Goal: Information Seeking & Learning: Learn about a topic

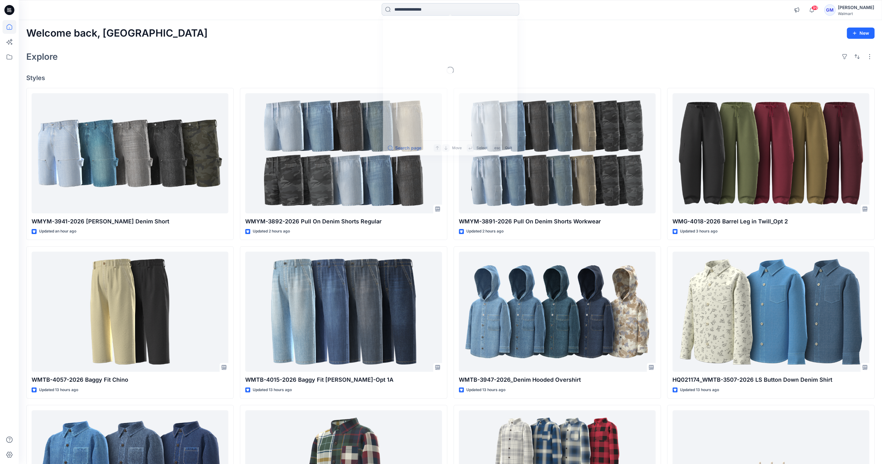
click at [462, 7] on input at bounding box center [451, 9] width 138 height 13
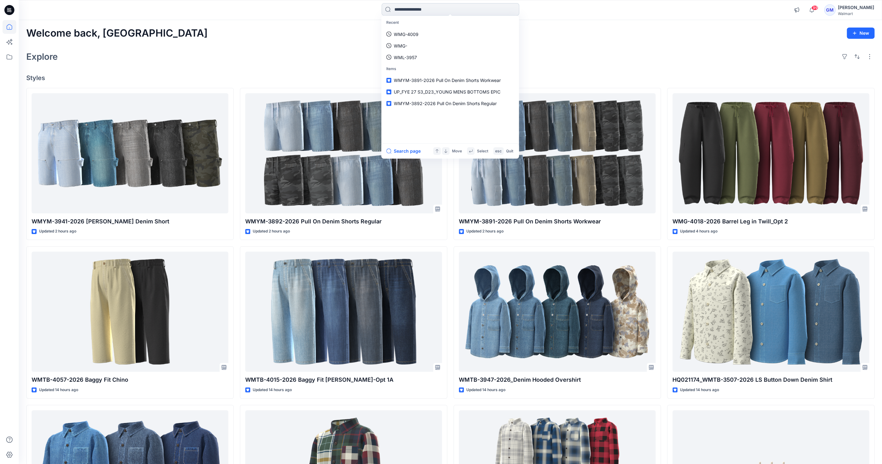
paste input "**********"
type input "**********"
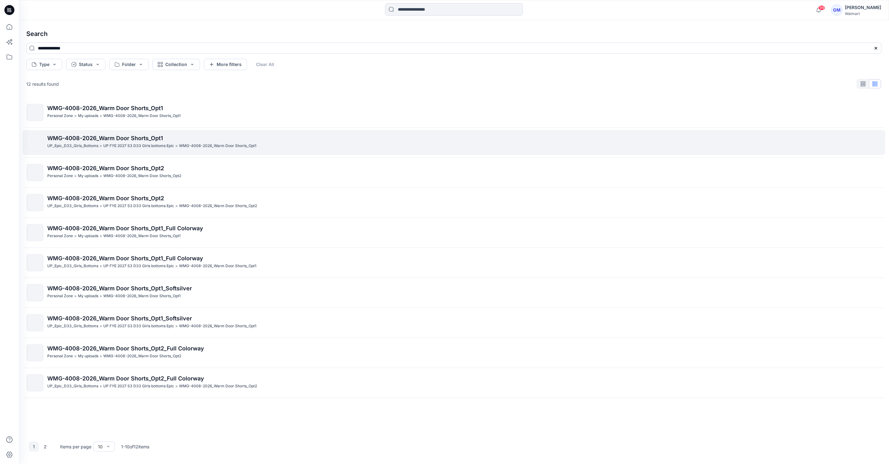
click at [119, 135] on span "WMG-4008-2026_Warm Door Shorts_Opt1" at bounding box center [105, 138] width 116 height 7
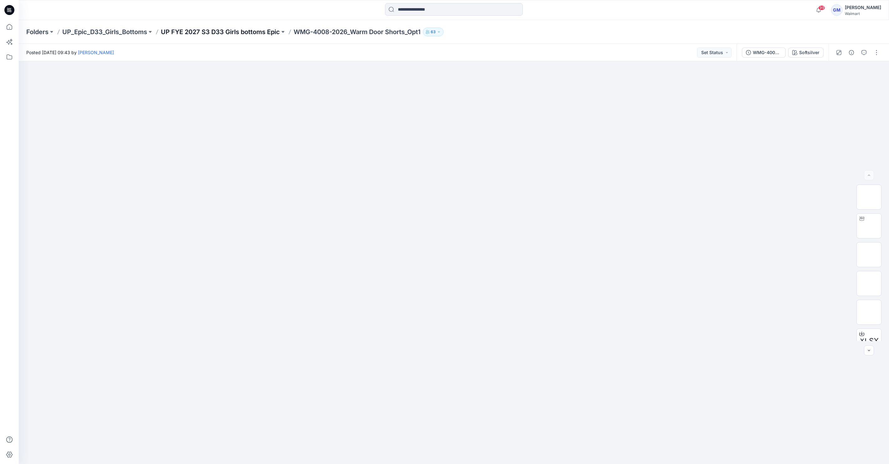
click at [227, 31] on p "UP FYE 2027 S3 D33 Girls bottoms Epic" at bounding box center [220, 32] width 119 height 9
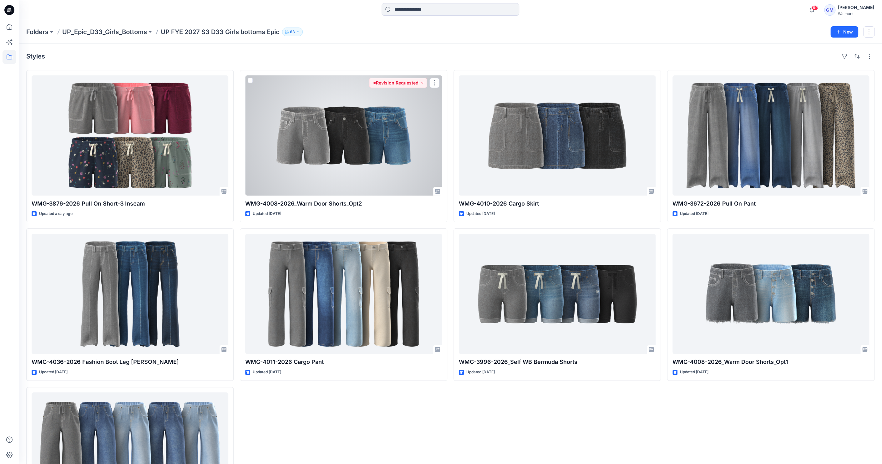
click at [353, 139] on div at bounding box center [343, 135] width 197 height 120
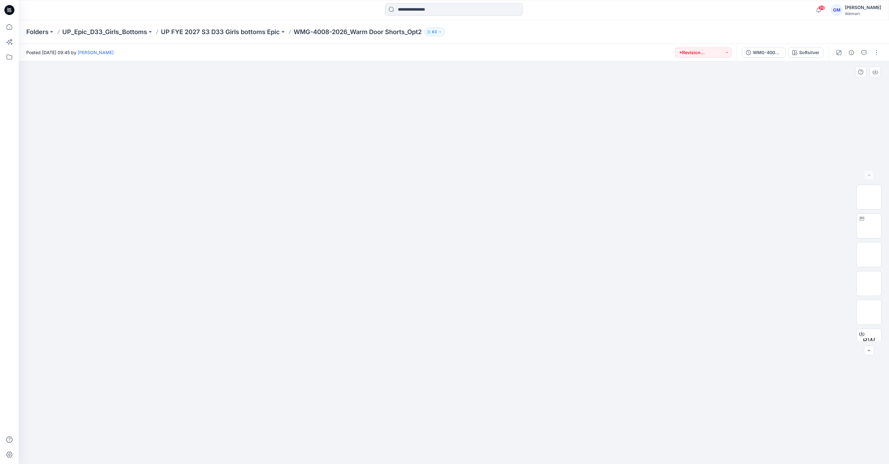
click at [61, 126] on div at bounding box center [454, 262] width 870 height 403
click at [863, 53] on icon "button" at bounding box center [863, 52] width 5 height 5
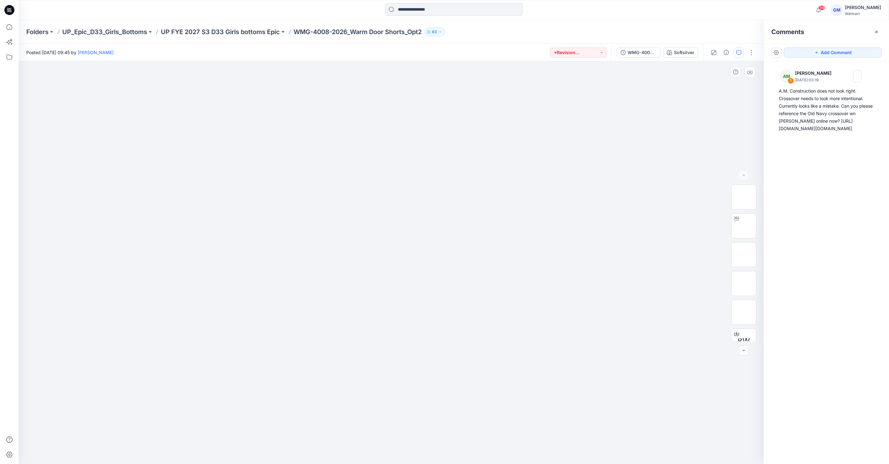
click at [76, 109] on div at bounding box center [391, 262] width 745 height 403
click at [240, 30] on p "UP FYE 2027 S3 D33 Girls bottoms Epic" at bounding box center [220, 32] width 119 height 9
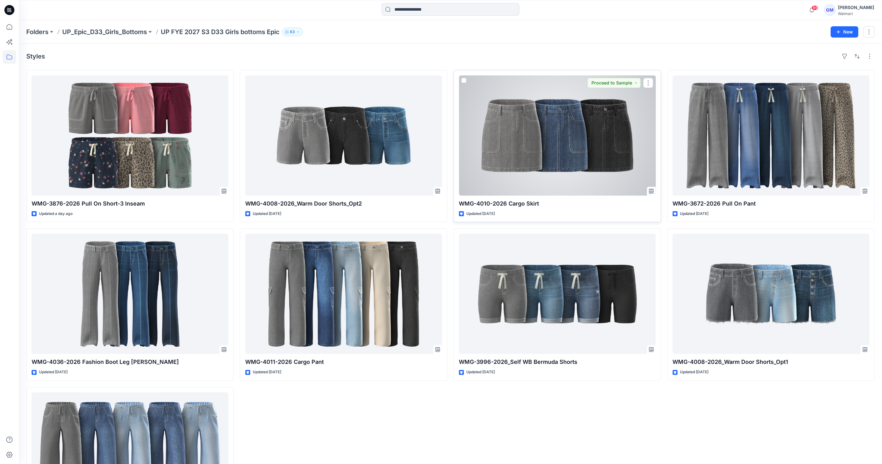
click at [556, 148] on div at bounding box center [557, 135] width 197 height 120
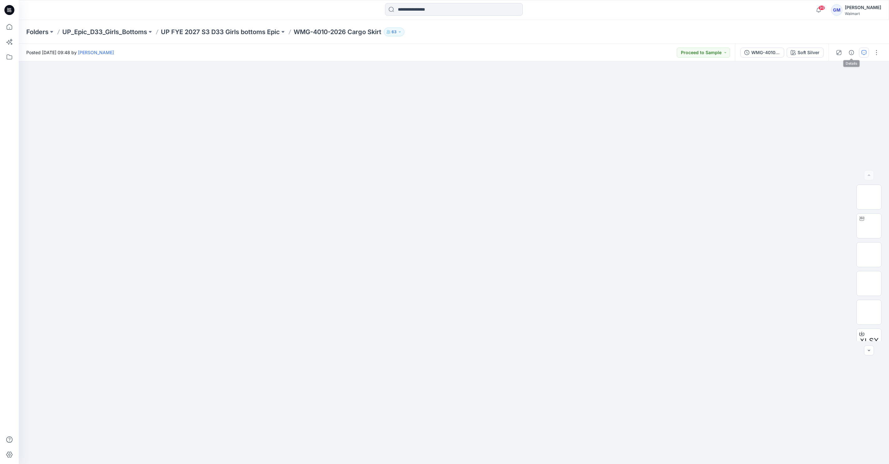
click at [861, 50] on icon "button" at bounding box center [863, 52] width 5 height 5
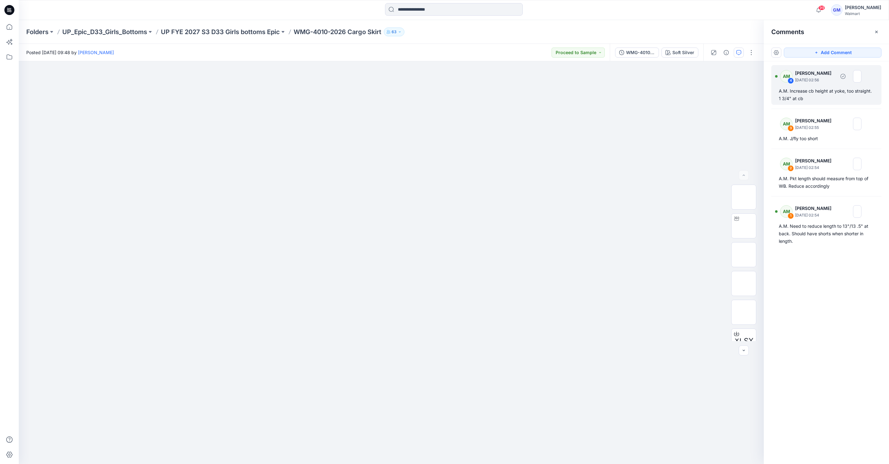
click at [819, 89] on div "A.M. Increase cb height at yoke, too straight. 1 3/4" at cb" at bounding box center [825, 94] width 95 height 15
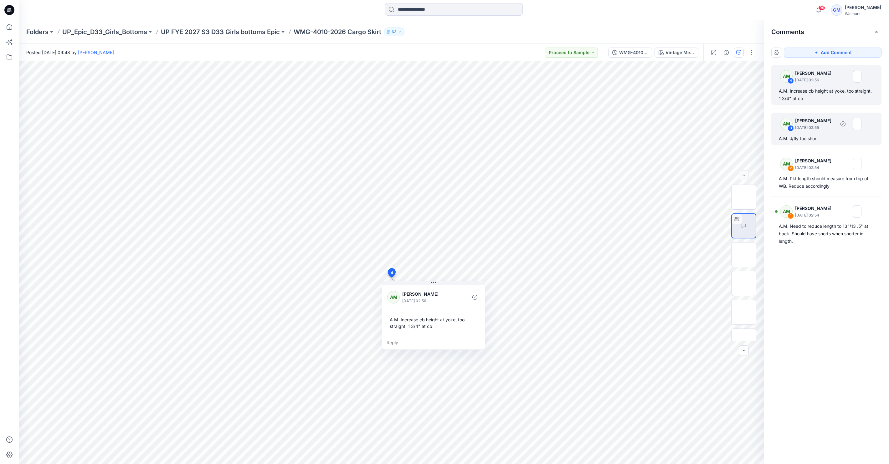
click at [821, 123] on p "[PERSON_NAME]" at bounding box center [815, 121] width 40 height 8
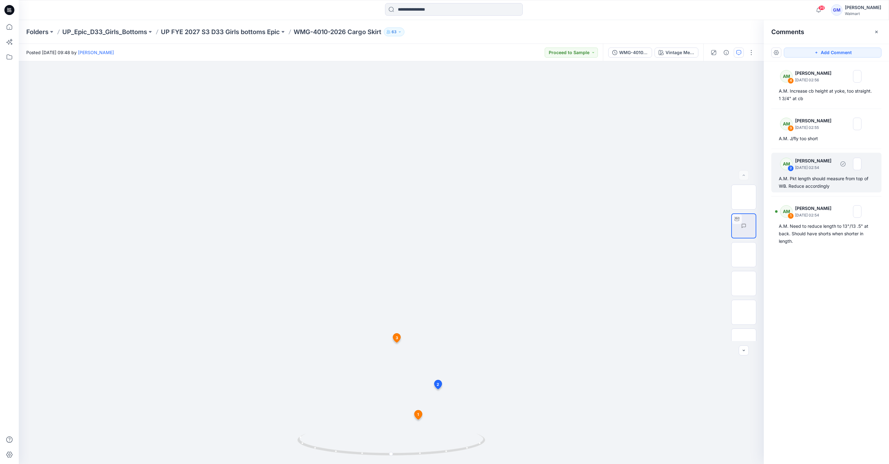
click at [826, 176] on div "A.M. Pkt length should measure from top of WB. Reduce accordingly" at bounding box center [825, 182] width 95 height 15
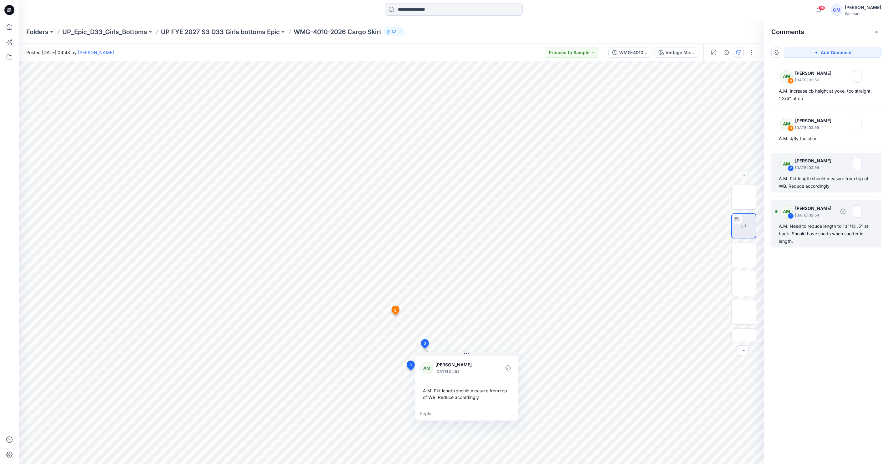
click at [825, 227] on div "A.M. Need to reduce length to 13"/13 .5" at back. Should have shorts when short…" at bounding box center [825, 233] width 95 height 23
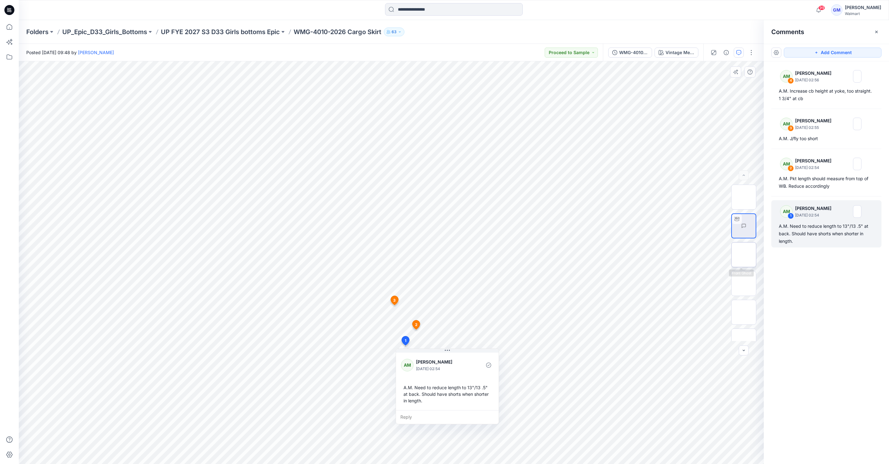
click at [743, 255] on img at bounding box center [743, 255] width 0 height 0
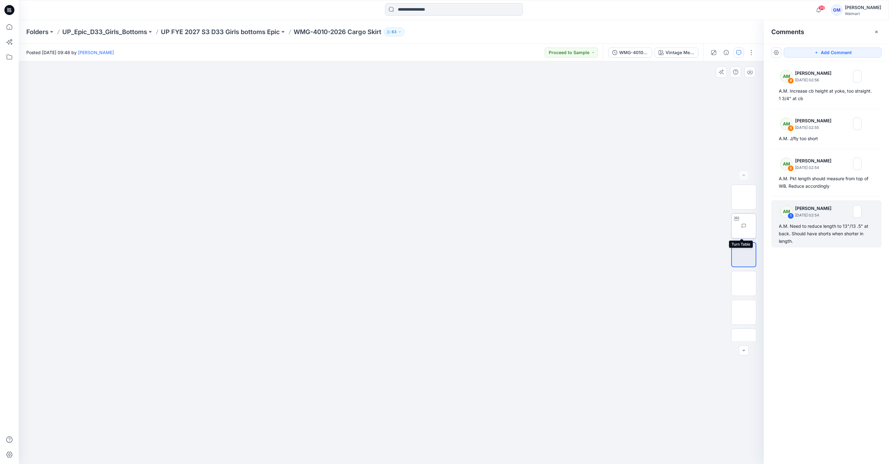
click at [756, 226] on img at bounding box center [756, 226] width 0 height 0
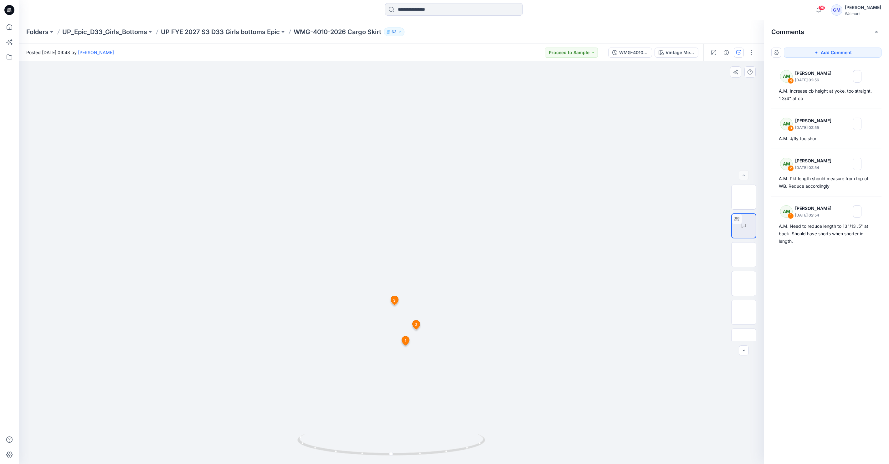
click at [218, 387] on div at bounding box center [391, 262] width 745 height 403
click at [230, 29] on p "UP FYE 2027 S3 D33 Girls bottoms Epic" at bounding box center [220, 32] width 119 height 9
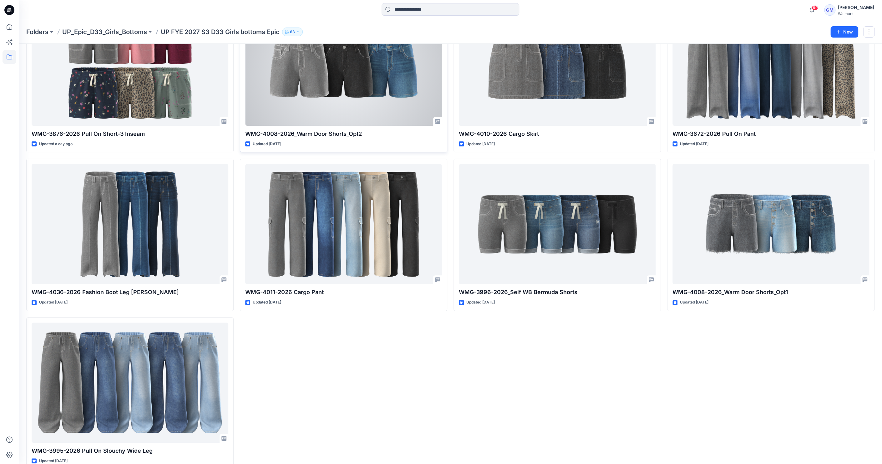
scroll to position [83, 0]
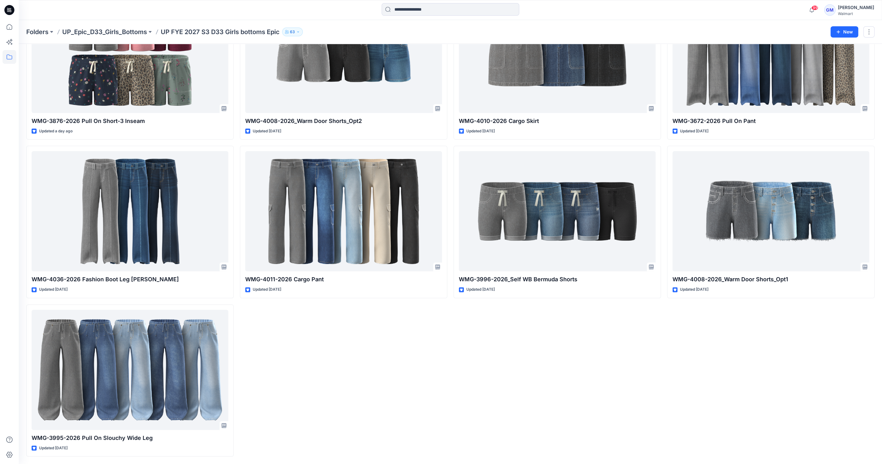
click at [17, 139] on div at bounding box center [9, 232] width 19 height 464
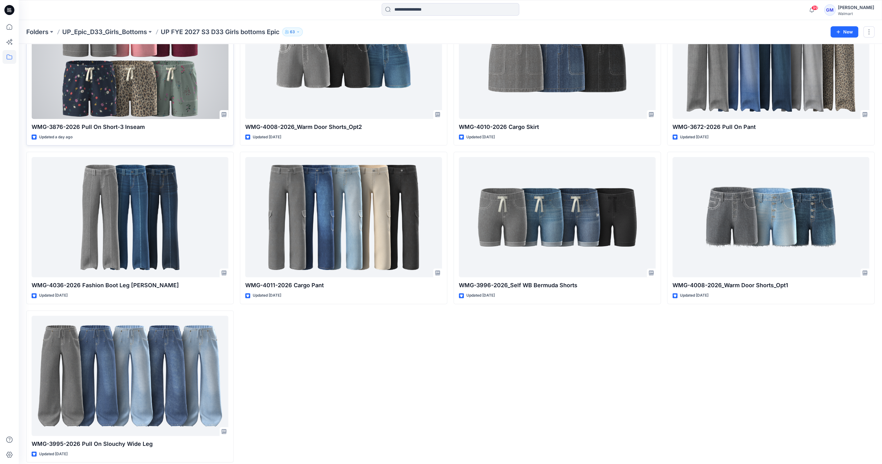
scroll to position [0, 0]
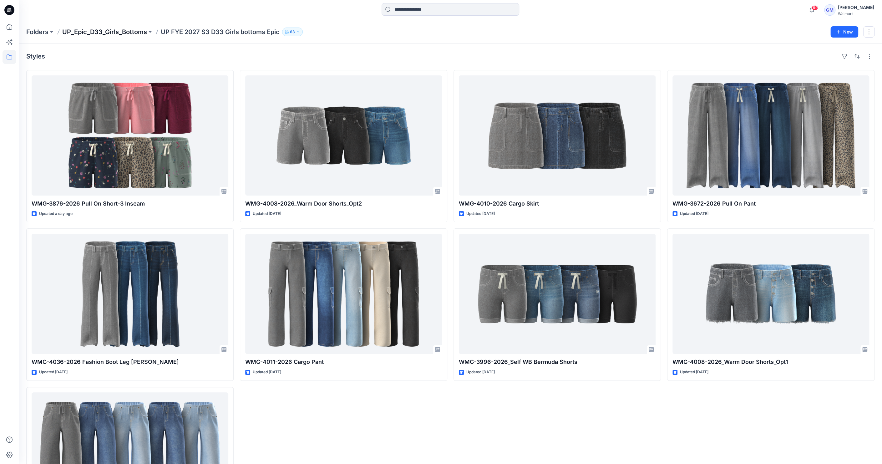
click at [120, 30] on p "UP_Epic_D33_Girls_Bottoms" at bounding box center [104, 32] width 85 height 9
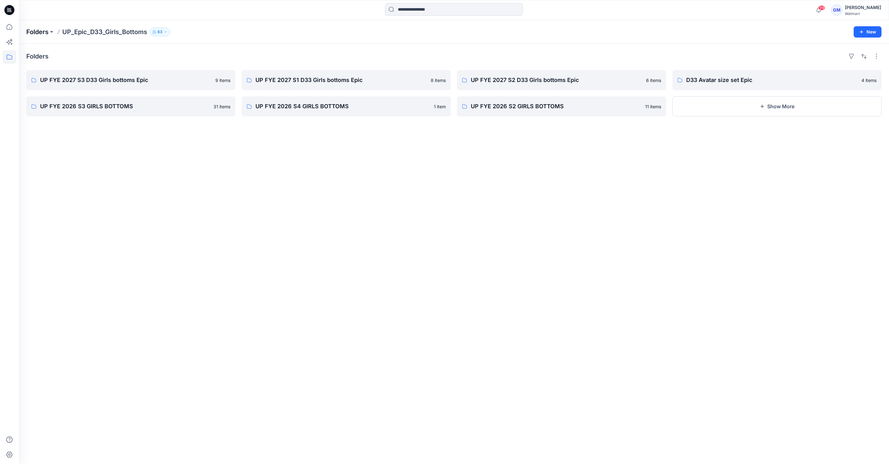
click at [36, 31] on p "Folders" at bounding box center [37, 32] width 22 height 9
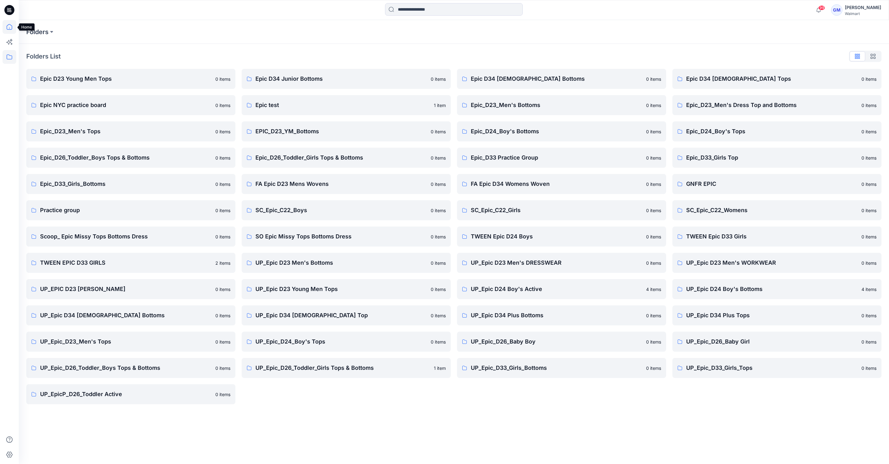
click at [4, 33] on icon at bounding box center [10, 27] width 14 height 14
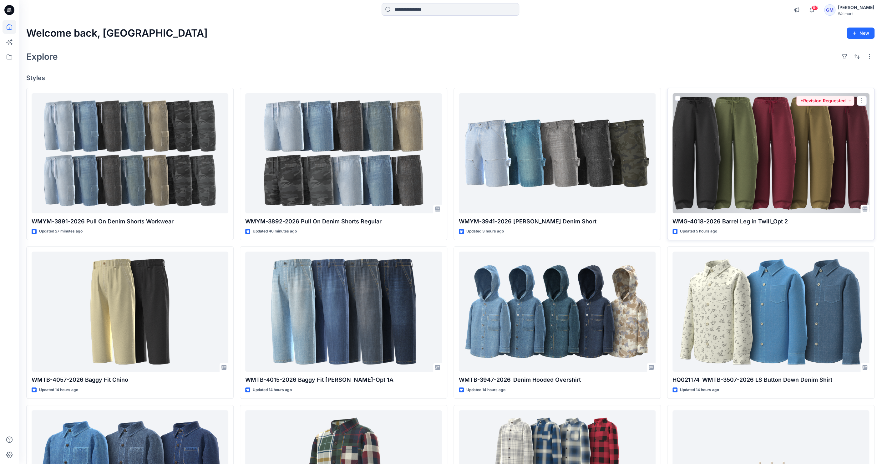
click at [769, 151] on div at bounding box center [771, 153] width 197 height 120
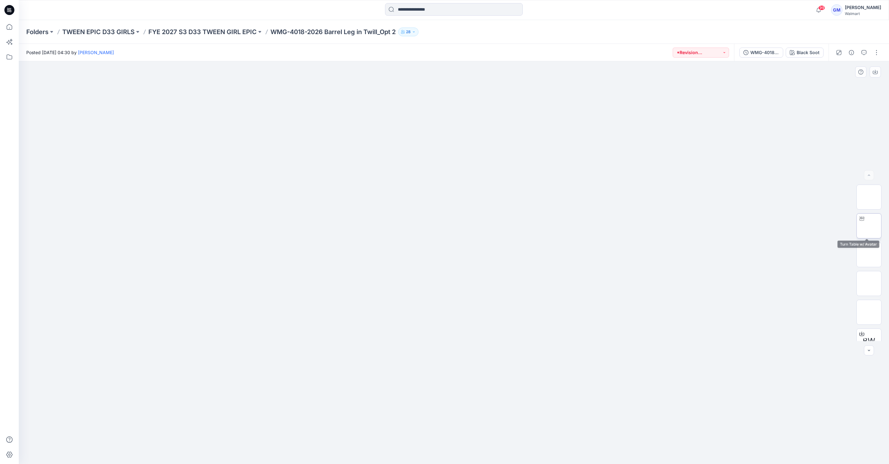
click at [869, 226] on img at bounding box center [869, 226] width 0 height 0
drag, startPoint x: 456, startPoint y: 457, endPoint x: 342, endPoint y: 435, distance: 115.9
click at [342, 435] on div at bounding box center [454, 262] width 870 height 403
click at [806, 58] on div "WMG-4018-2026_Rev2_Barrel Leg in Twill_Opt 2_Full Colorway Black Soot" at bounding box center [781, 53] width 94 height 18
click at [809, 56] on button "Black Soot" at bounding box center [804, 53] width 38 height 10
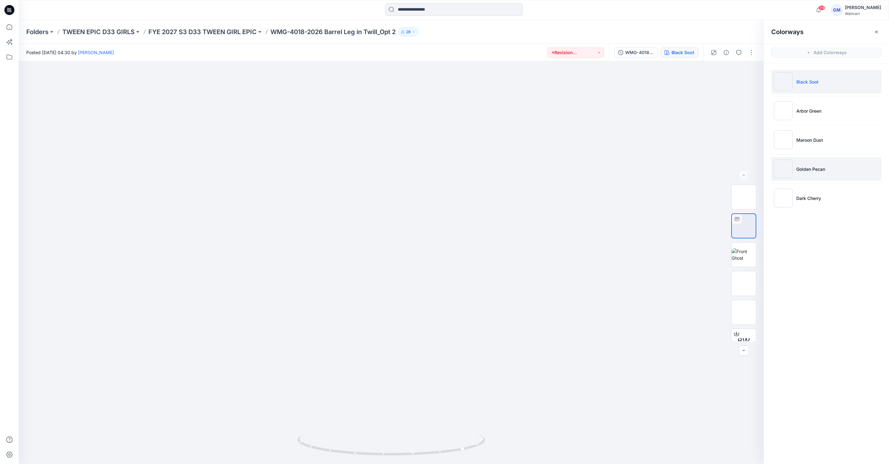
click at [835, 172] on li "Golden Pecan" at bounding box center [826, 169] width 110 height 24
click at [736, 222] on div at bounding box center [736, 219] width 10 height 10
drag, startPoint x: 390, startPoint y: 454, endPoint x: 381, endPoint y: 404, distance: 51.3
click at [381, 404] on div at bounding box center [391, 262] width 745 height 403
click at [8, 26] on icon at bounding box center [10, 27] width 14 height 14
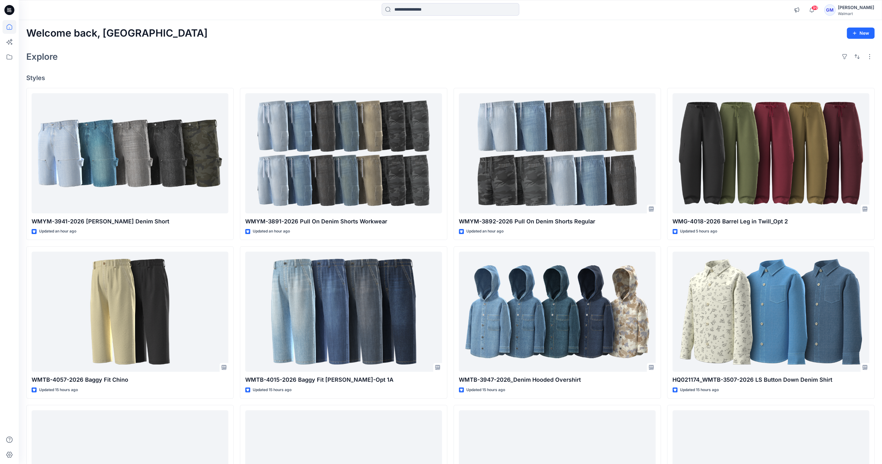
click at [288, 3] on div at bounding box center [451, 10] width 432 height 14
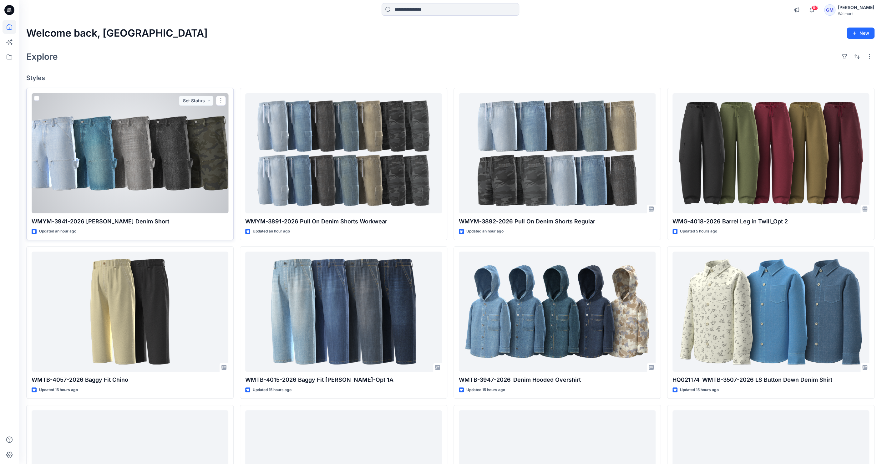
click at [190, 201] on div at bounding box center [130, 153] width 197 height 120
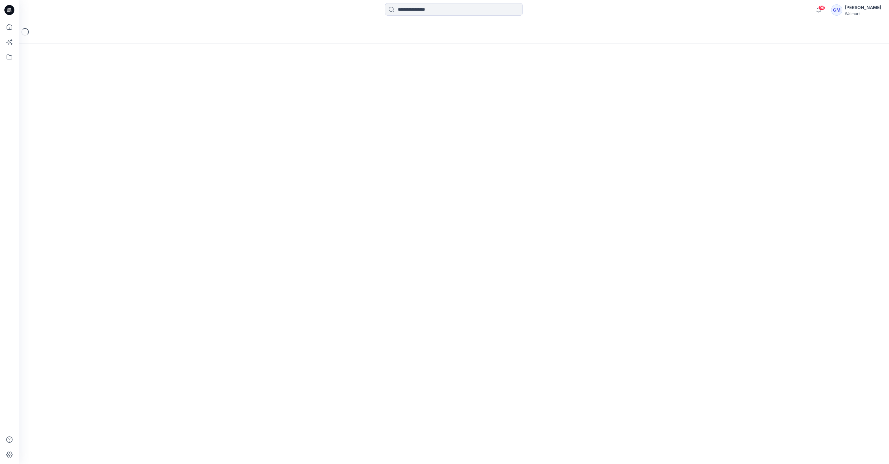
click at [190, 201] on div "Loading..." at bounding box center [454, 242] width 870 height 444
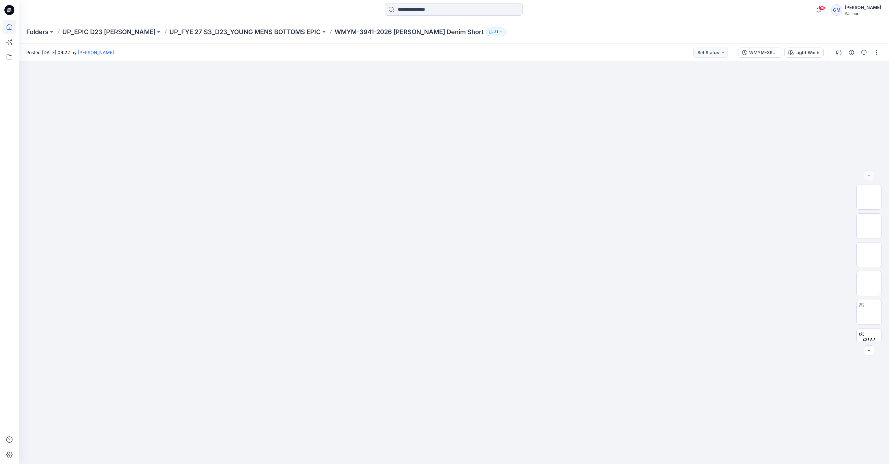
drag, startPoint x: 190, startPoint y: 201, endPoint x: 8, endPoint y: 23, distance: 254.2
click at [8, 23] on icon at bounding box center [10, 27] width 14 height 14
